Goal: Task Accomplishment & Management: Manage account settings

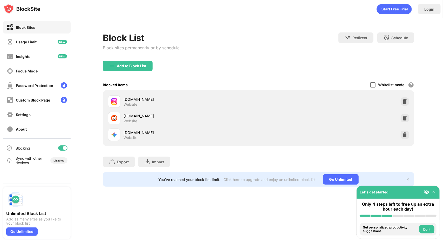
click at [375, 86] on div at bounding box center [372, 84] width 5 height 5
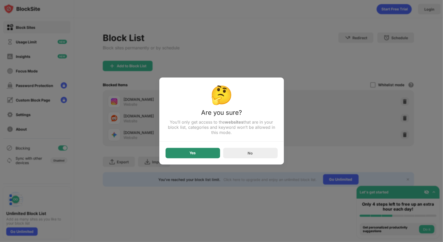
click at [210, 155] on div "Yes" at bounding box center [193, 153] width 54 height 10
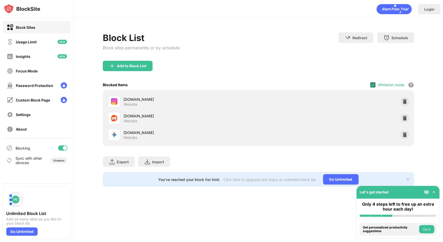
click at [374, 83] on img at bounding box center [373, 85] width 4 height 4
click at [371, 83] on div at bounding box center [372, 84] width 5 height 5
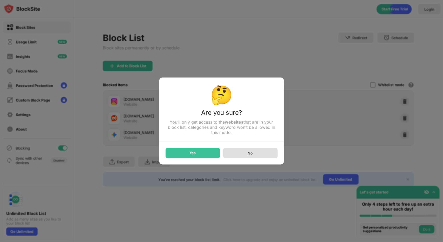
click at [215, 152] on div "Yes" at bounding box center [193, 153] width 54 height 10
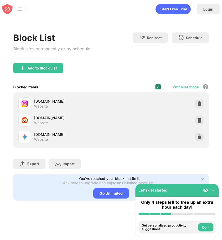
click at [158, 86] on img at bounding box center [158, 87] width 4 height 4
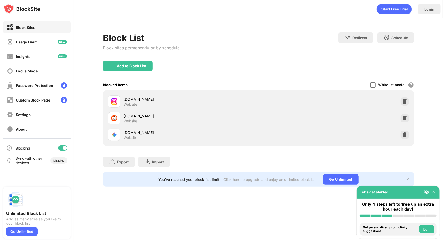
click at [372, 83] on div at bounding box center [372, 84] width 5 height 5
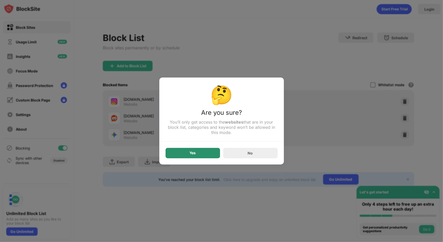
click at [204, 156] on div "Yes" at bounding box center [193, 153] width 54 height 10
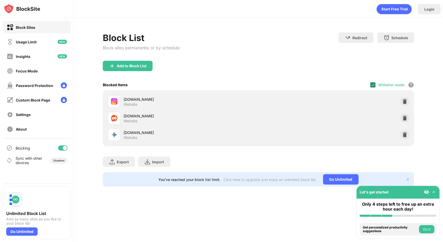
click at [374, 84] on img at bounding box center [373, 85] width 4 height 4
